Goal: Check status: Check status

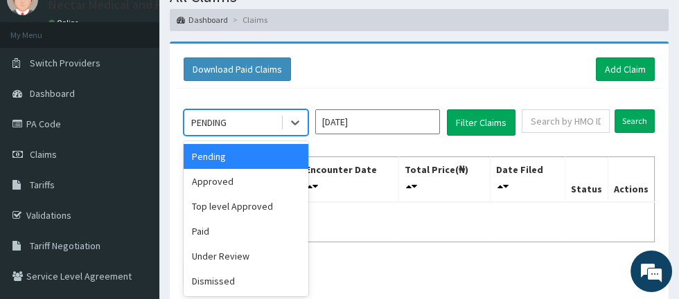
scroll to position [59, 0]
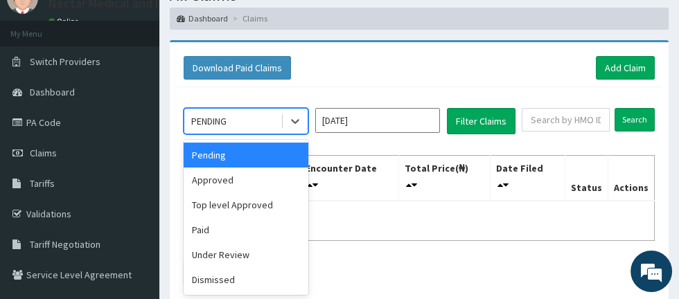
click at [274, 156] on div "Pending" at bounding box center [246, 155] width 125 height 25
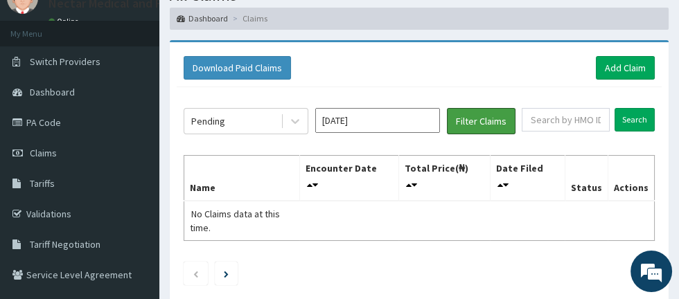
click at [477, 123] on button "Filter Claims" at bounding box center [481, 121] width 69 height 26
click at [368, 170] on th "Encounter Date" at bounding box center [348, 178] width 99 height 46
click at [312, 180] on icon at bounding box center [310, 185] width 6 height 10
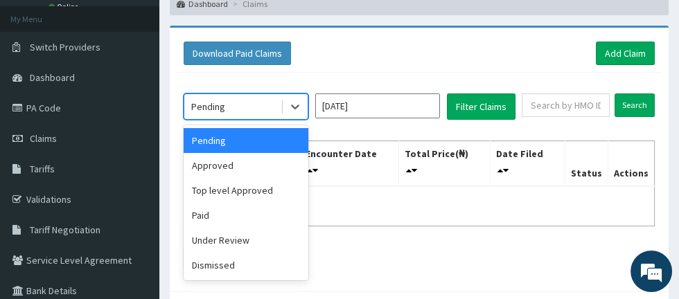
scroll to position [84, 0]
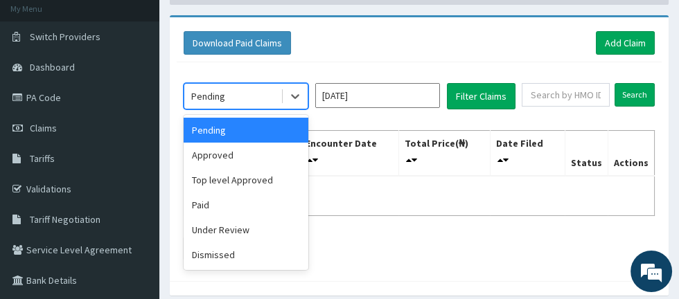
click at [247, 231] on div "Under Review" at bounding box center [246, 229] width 125 height 25
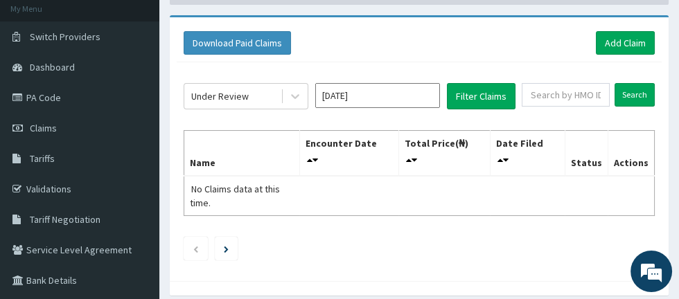
click at [407, 98] on input "[DATE]" at bounding box center [377, 95] width 125 height 25
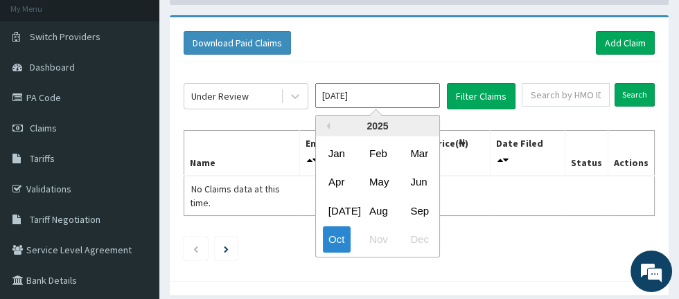
click at [382, 178] on div "May" at bounding box center [378, 182] width 28 height 26
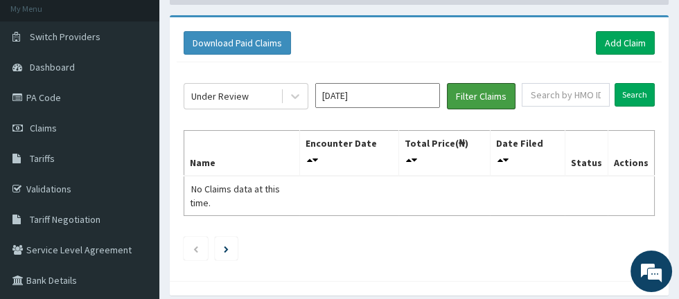
click at [470, 95] on button "Filter Claims" at bounding box center [481, 96] width 69 height 26
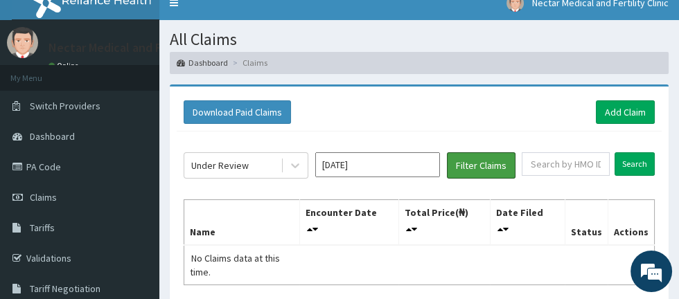
scroll to position [0, 0]
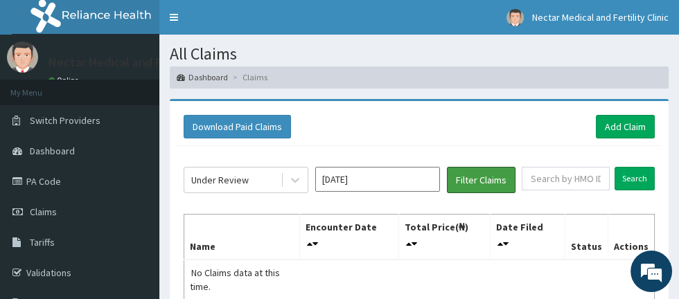
click at [470, 181] on button "Filter Claims" at bounding box center [481, 180] width 69 height 26
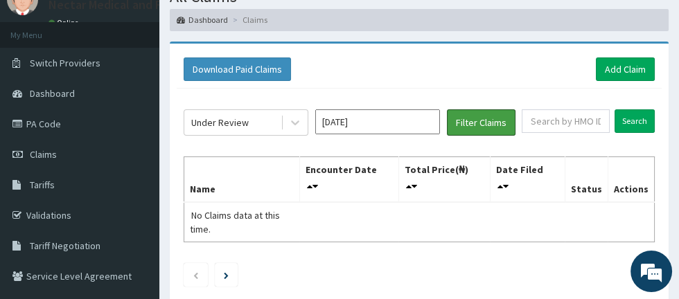
scroll to position [64, 0]
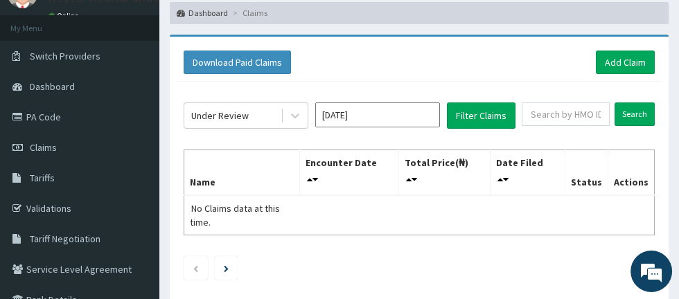
click at [439, 75] on div "Download Paid Claims Add Claim" at bounding box center [419, 63] width 485 height 38
click at [474, 119] on button "Filter Claims" at bounding box center [481, 116] width 69 height 26
click at [473, 118] on button "Filter Claims" at bounding box center [481, 116] width 69 height 26
click at [470, 116] on button "Filter Claims" at bounding box center [481, 116] width 69 height 26
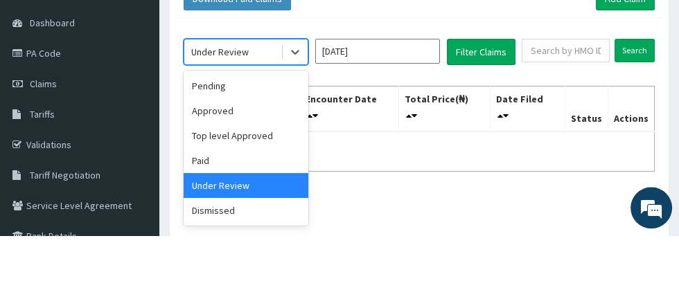
scroll to position [65, 0]
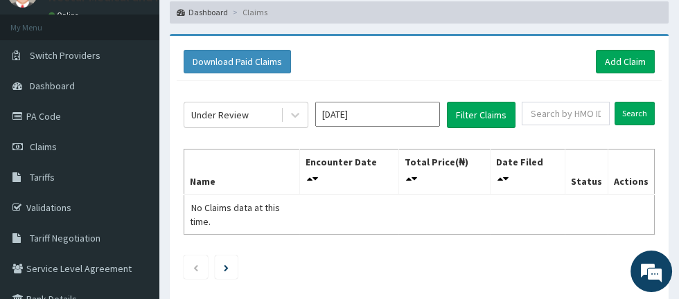
click at [389, 111] on input "[DATE]" at bounding box center [377, 114] width 125 height 25
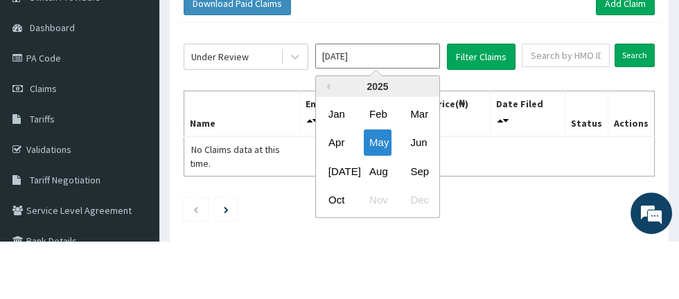
scroll to position [66, 0]
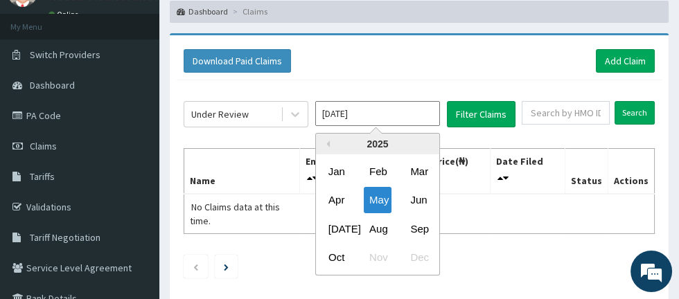
click at [420, 199] on div "Jun" at bounding box center [419, 200] width 28 height 26
type input "[DATE]"
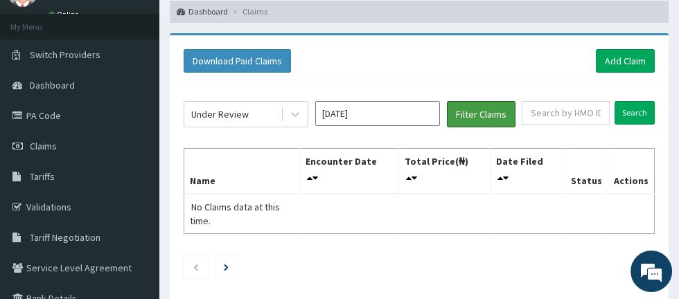
click at [470, 117] on button "Filter Claims" at bounding box center [481, 114] width 69 height 26
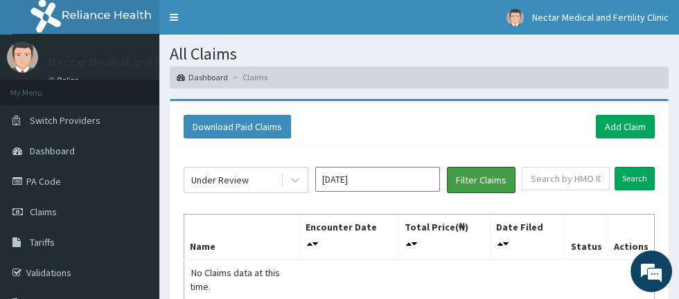
scroll to position [0, 0]
click at [54, 273] on link "Validations" at bounding box center [79, 273] width 159 height 30
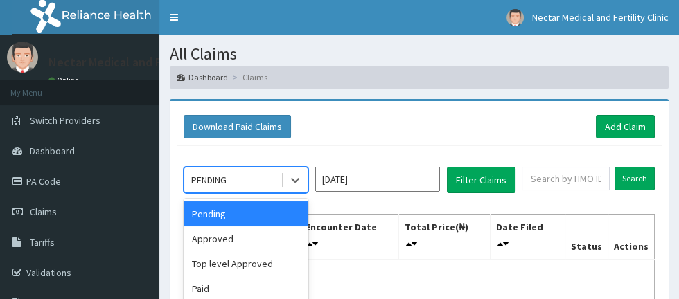
scroll to position [67, 0]
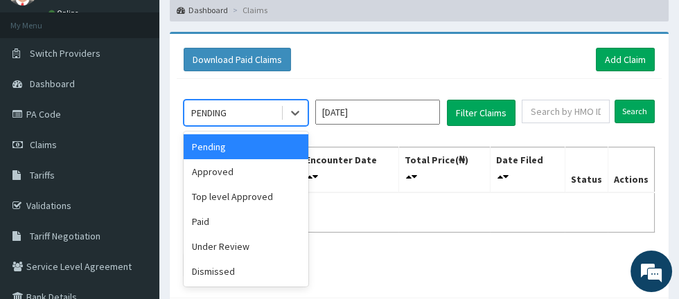
click at [240, 224] on div "Paid" at bounding box center [246, 221] width 125 height 25
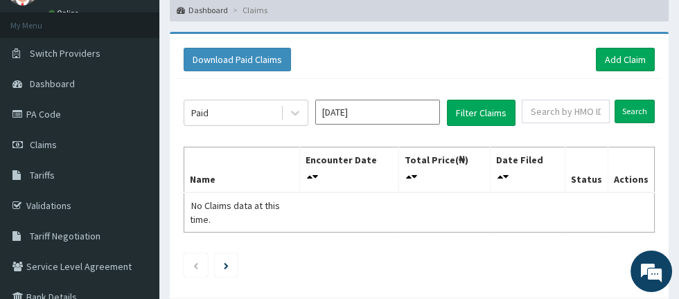
click at [383, 115] on input "[DATE]" at bounding box center [377, 112] width 125 height 25
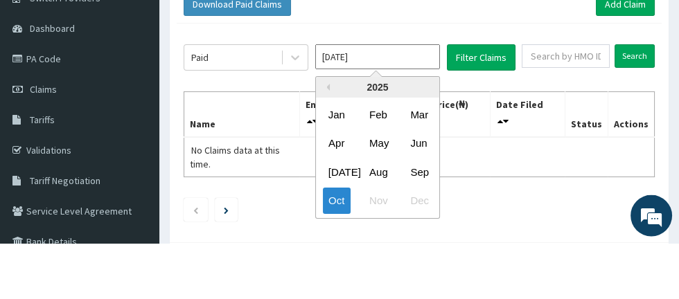
scroll to position [68, 0]
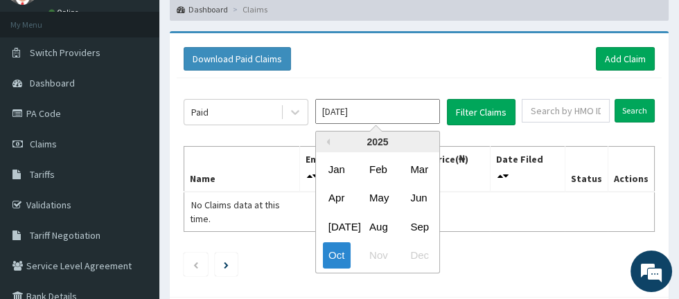
click at [374, 226] on div "Aug" at bounding box center [378, 226] width 28 height 26
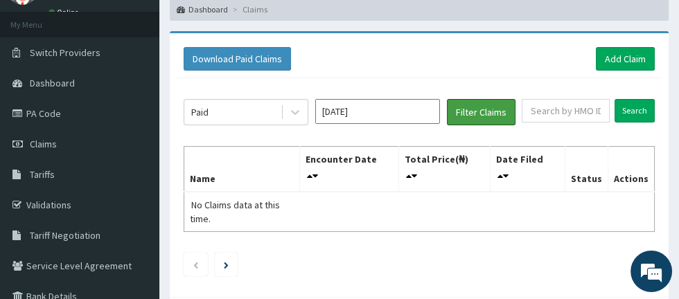
click at [479, 115] on button "Filter Claims" at bounding box center [481, 112] width 69 height 26
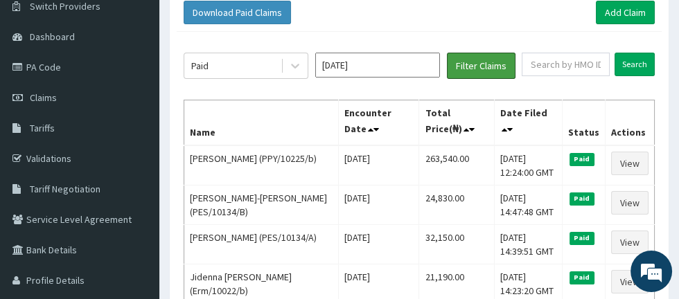
scroll to position [106, 0]
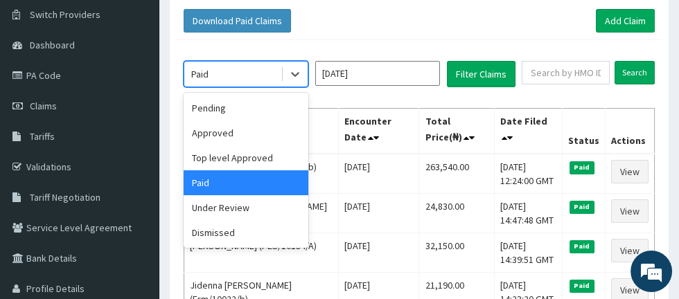
click at [249, 107] on div "Pending" at bounding box center [246, 108] width 125 height 25
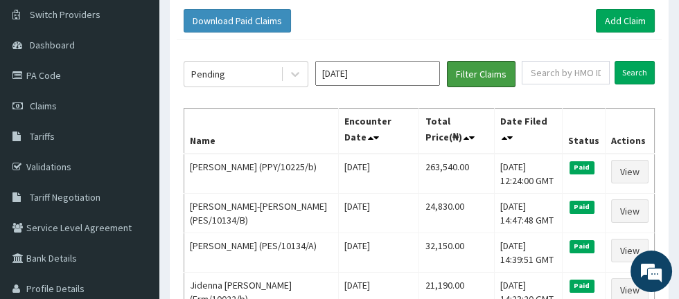
click at [477, 77] on button "Filter Claims" at bounding box center [481, 74] width 69 height 26
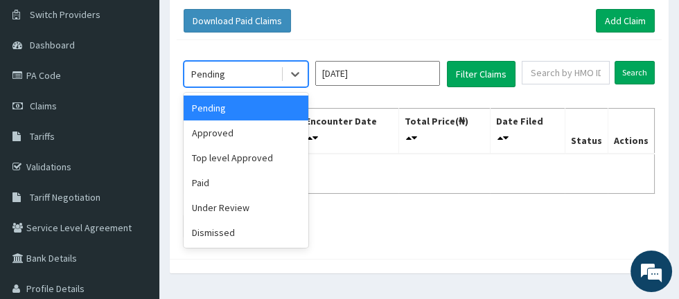
click at [229, 133] on div "Approved" at bounding box center [246, 133] width 125 height 25
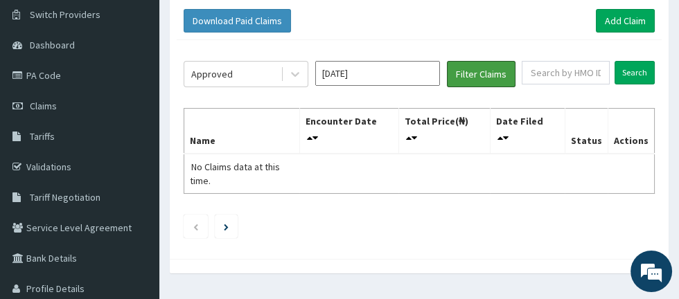
click at [480, 77] on button "Filter Claims" at bounding box center [481, 74] width 69 height 26
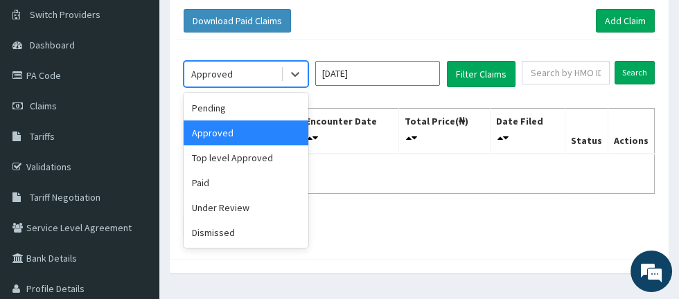
click at [244, 206] on div "Under Review" at bounding box center [246, 207] width 125 height 25
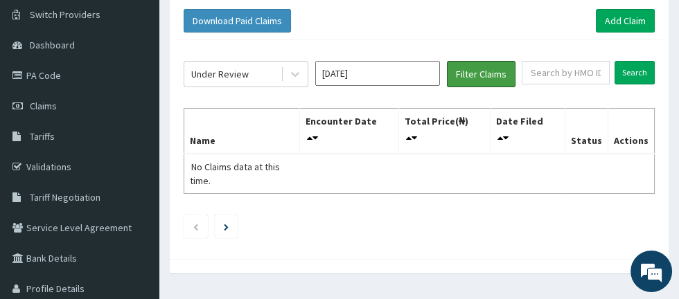
click at [477, 76] on button "Filter Claims" at bounding box center [481, 74] width 69 height 26
click at [383, 76] on input "Aug 2025" at bounding box center [377, 73] width 125 height 25
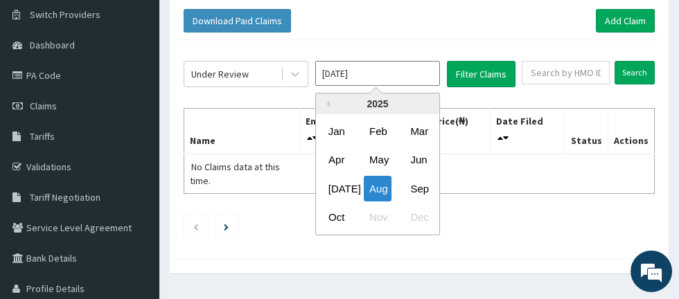
click at [420, 188] on div "Sep" at bounding box center [419, 188] width 28 height 26
type input "Sep 2025"
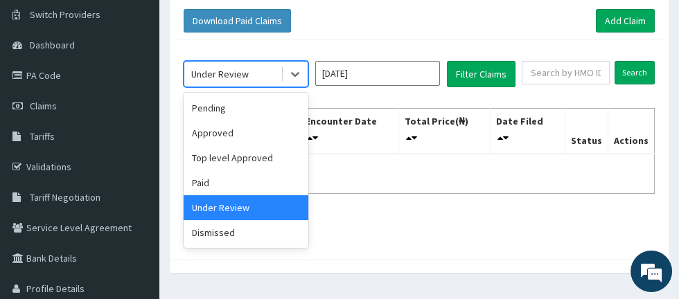
click at [246, 113] on div "Pending" at bounding box center [246, 108] width 125 height 25
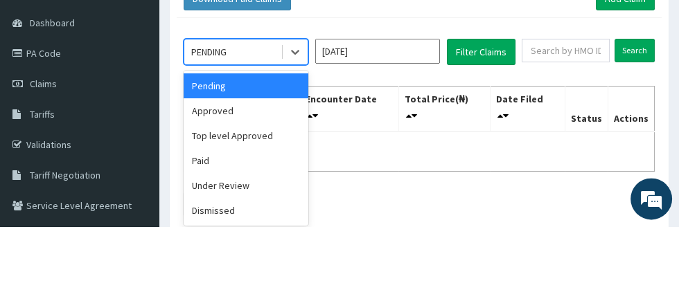
scroll to position [56, 0]
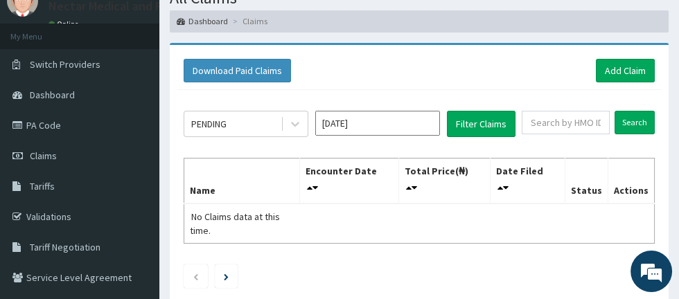
click at [395, 121] on input "[DATE]" at bounding box center [377, 123] width 125 height 25
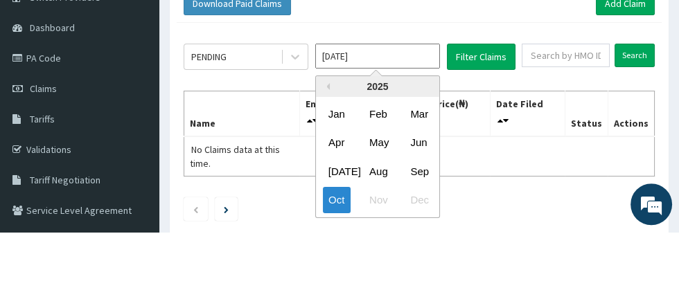
scroll to position [57, 0]
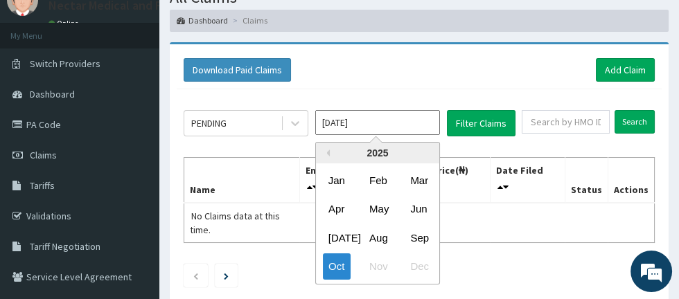
click at [332, 235] on div "[DATE]" at bounding box center [337, 237] width 28 height 26
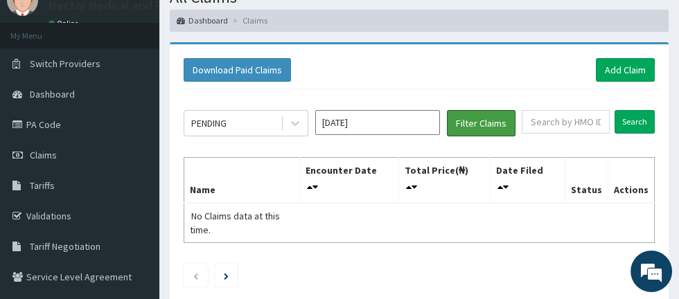
click at [479, 125] on button "Filter Claims" at bounding box center [481, 123] width 69 height 26
click at [480, 123] on button "Filter Claims" at bounding box center [481, 123] width 69 height 26
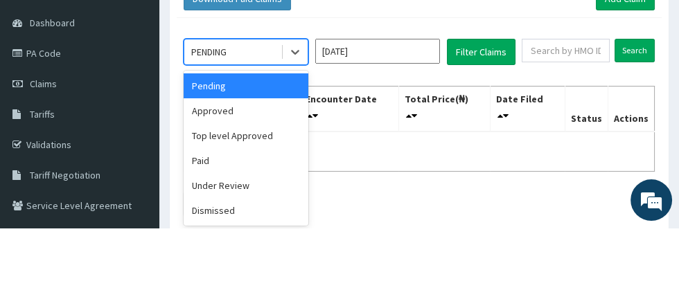
scroll to position [57, 0]
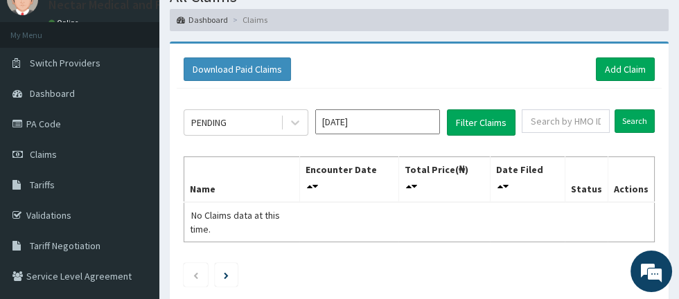
click at [408, 119] on input "Jul 2025" at bounding box center [377, 121] width 125 height 25
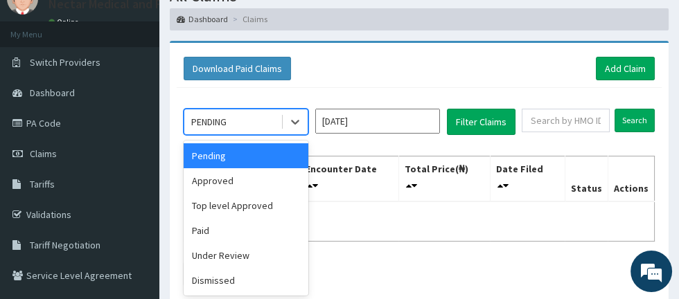
scroll to position [129, 0]
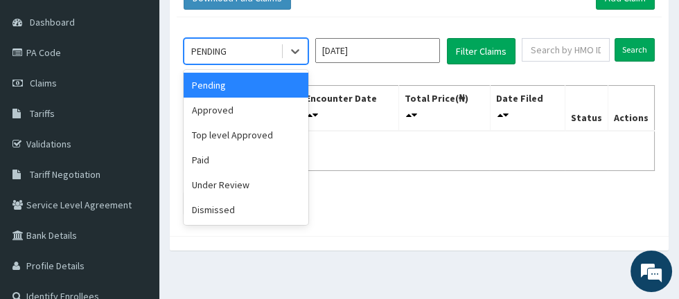
click at [244, 184] on div "Under Review" at bounding box center [246, 184] width 125 height 25
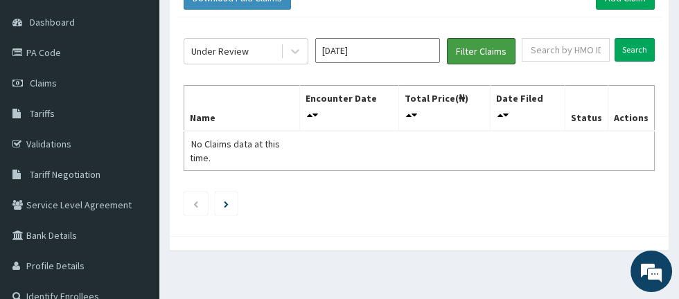
click at [472, 60] on button "Filter Claims" at bounding box center [481, 51] width 69 height 26
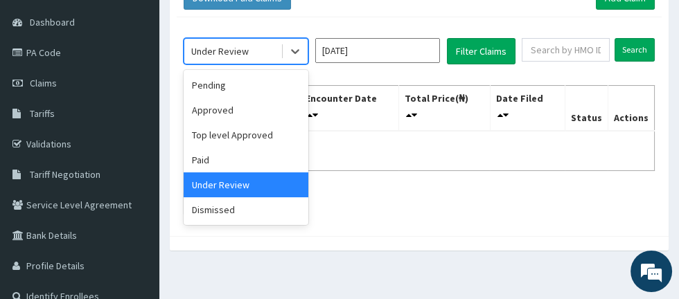
click at [247, 85] on div "Pending" at bounding box center [246, 85] width 125 height 25
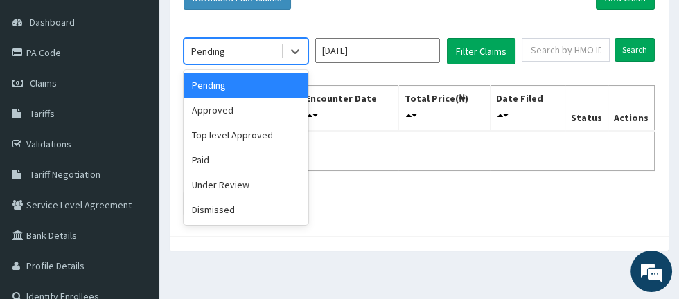
click at [244, 159] on div "Paid" at bounding box center [246, 160] width 125 height 25
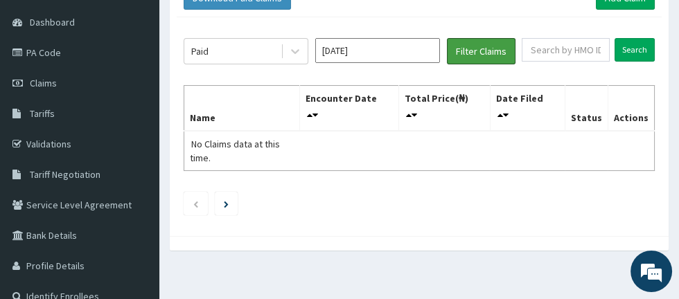
click at [476, 53] on button "Filter Claims" at bounding box center [481, 51] width 69 height 26
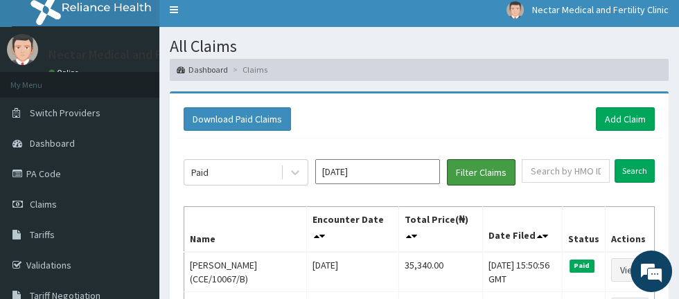
scroll to position [60, 0]
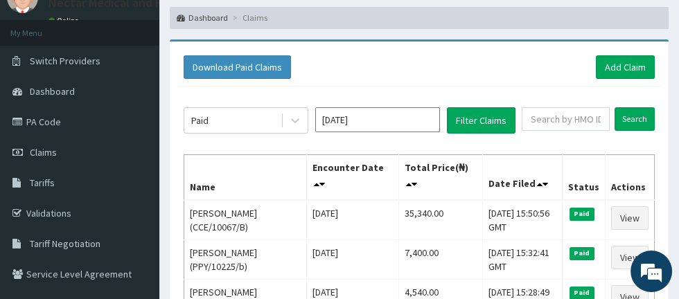
click at [391, 120] on input "Jul 2025" at bounding box center [377, 119] width 125 height 25
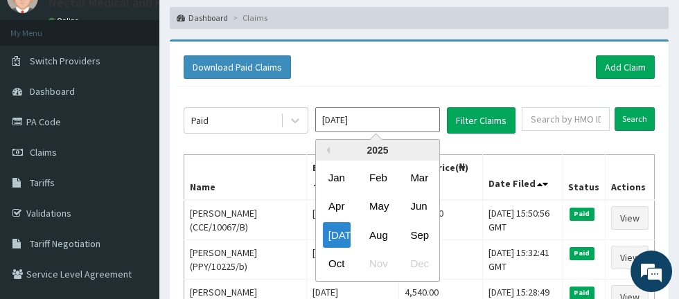
scroll to position [103, 0]
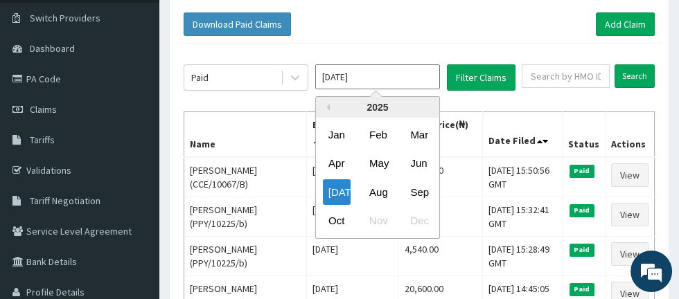
click at [380, 191] on div "Aug" at bounding box center [378, 192] width 28 height 26
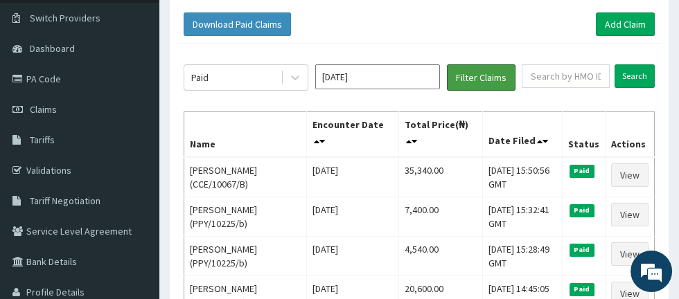
click at [474, 80] on button "Filter Claims" at bounding box center [481, 77] width 69 height 26
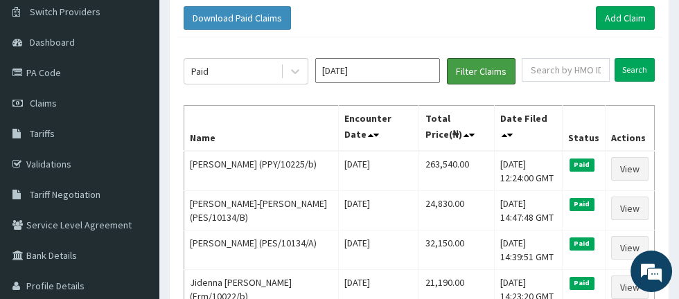
scroll to position [100, 0]
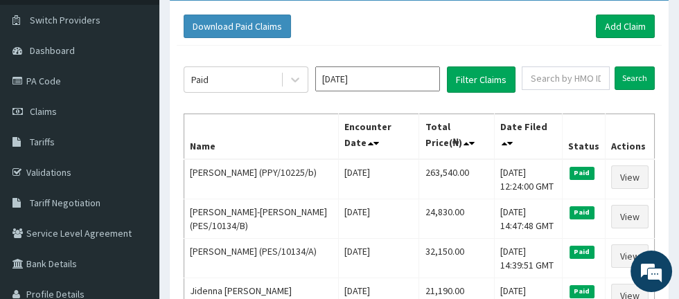
click at [384, 82] on input "Aug 2025" at bounding box center [377, 78] width 125 height 25
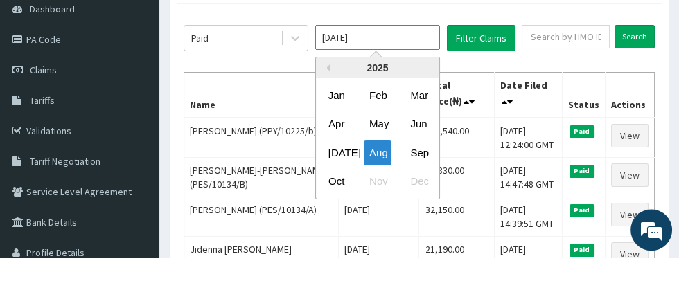
scroll to position [101, 0]
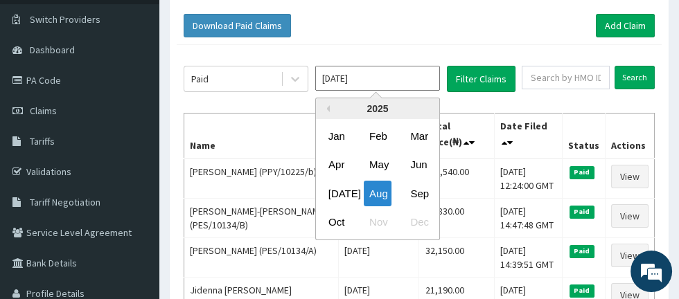
click at [418, 192] on div "Sep" at bounding box center [419, 193] width 28 height 26
type input "Sep 2025"
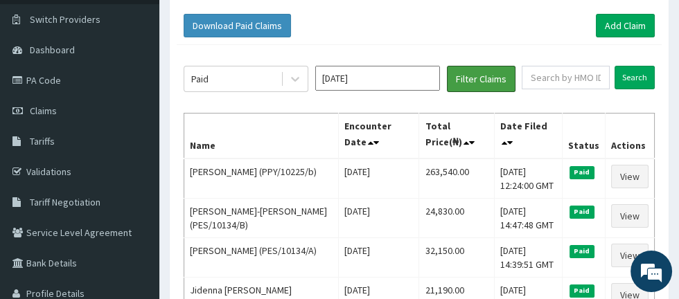
click at [471, 81] on button "Filter Claims" at bounding box center [481, 79] width 69 height 26
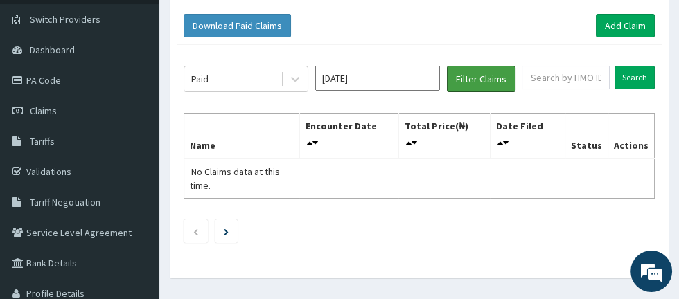
scroll to position [0, 0]
